Goal: Task Accomplishment & Management: Use online tool/utility

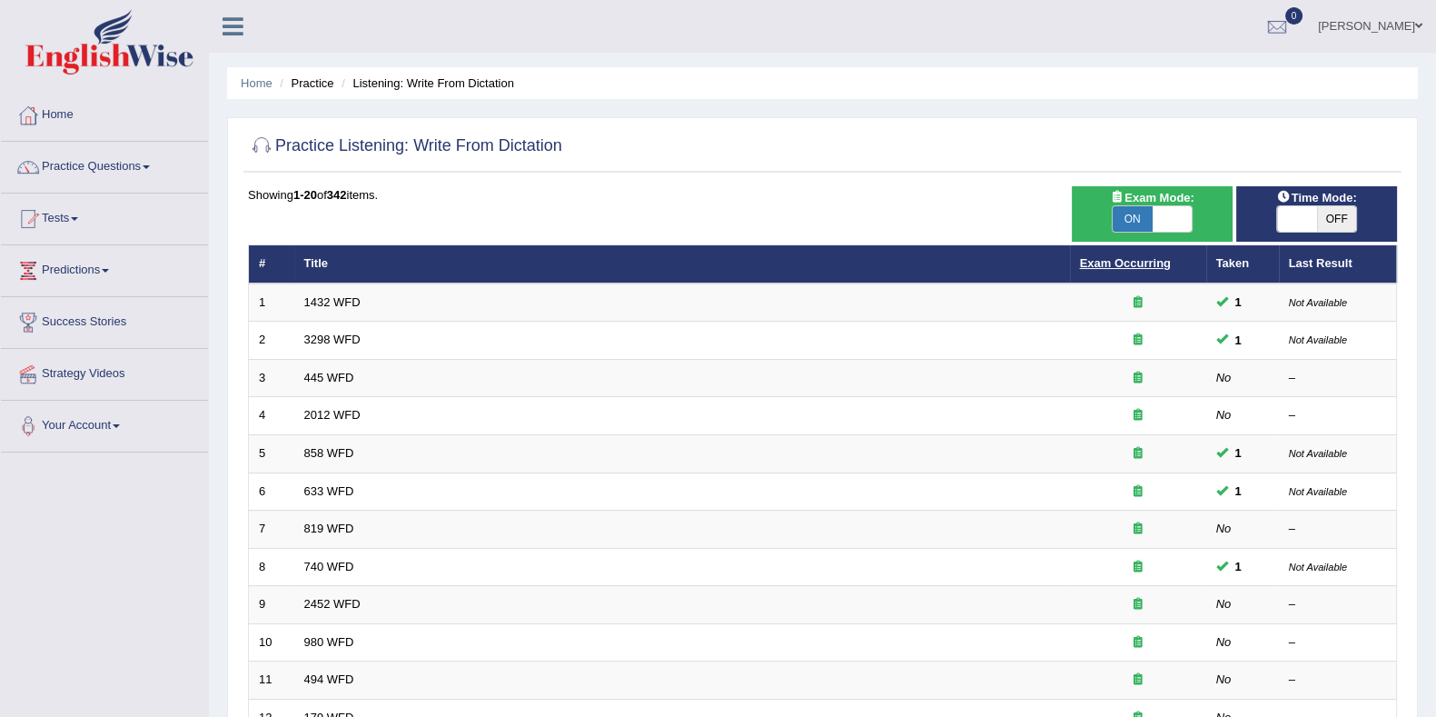
click at [1140, 256] on link "Exam Occurring" at bounding box center [1125, 263] width 91 height 14
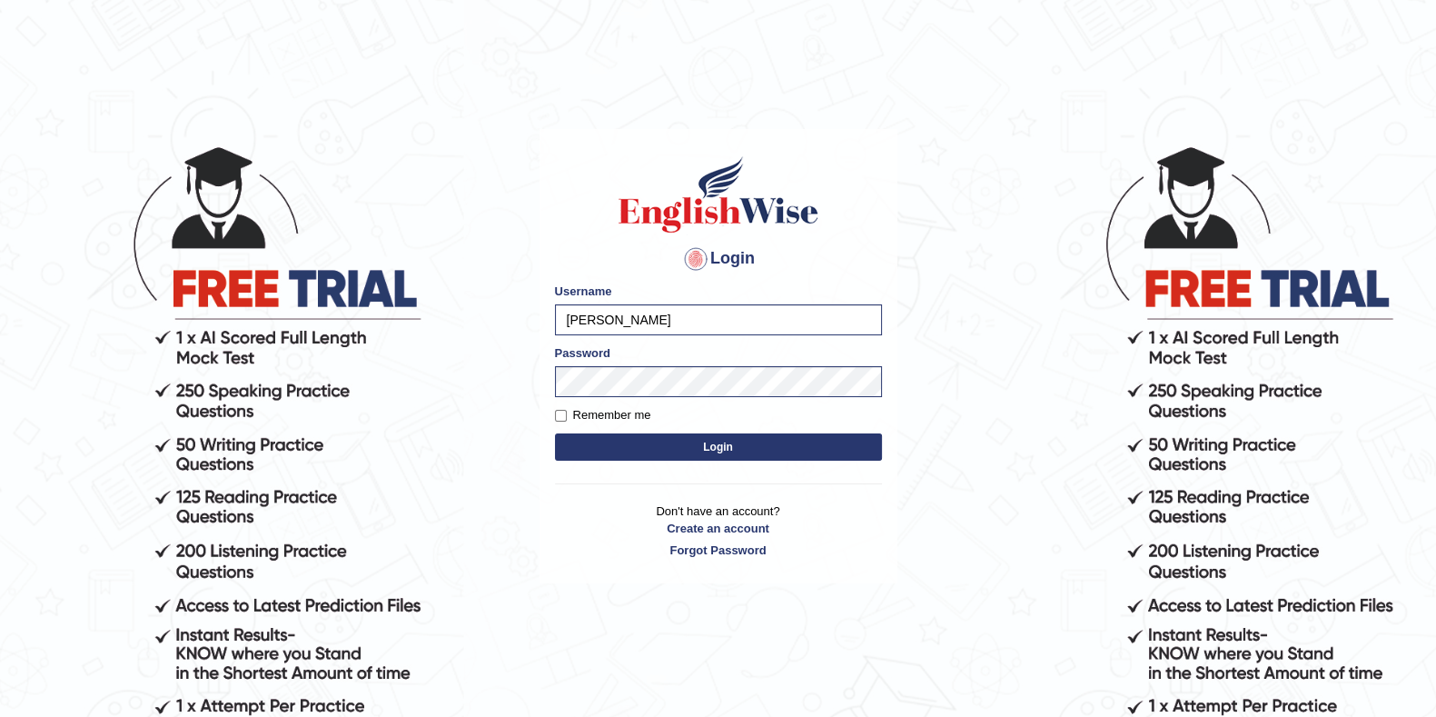
click at [631, 450] on button "Login" at bounding box center [718, 446] width 327 height 27
